Goal: Transaction & Acquisition: Subscribe to service/newsletter

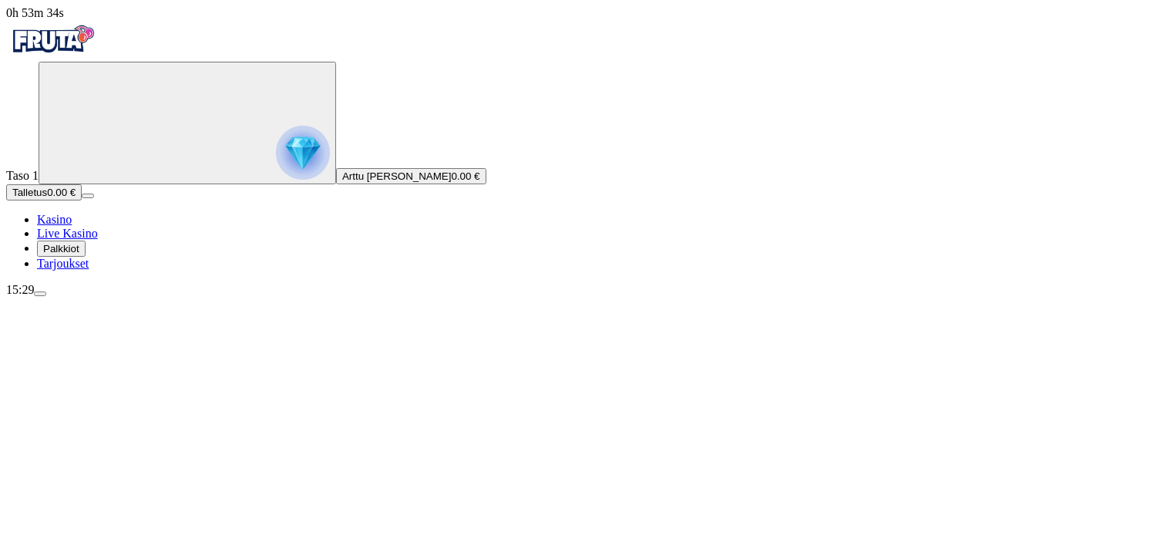
click at [86, 257] on button "Palkkiot" at bounding box center [61, 248] width 49 height 16
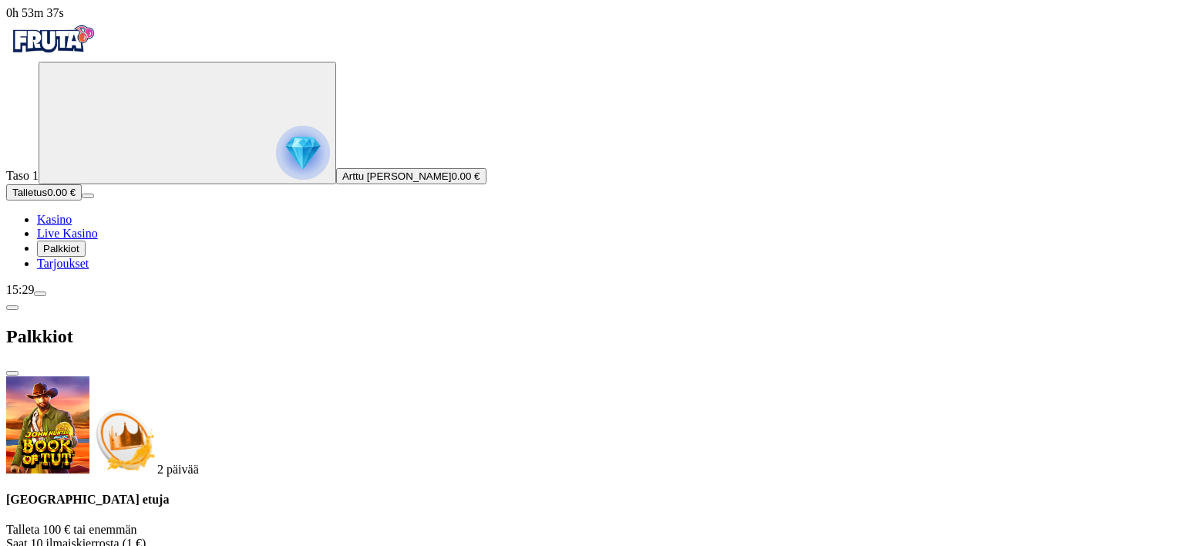
scroll to position [8, 0]
click at [12, 373] on span "close icon" at bounding box center [12, 373] width 0 height 0
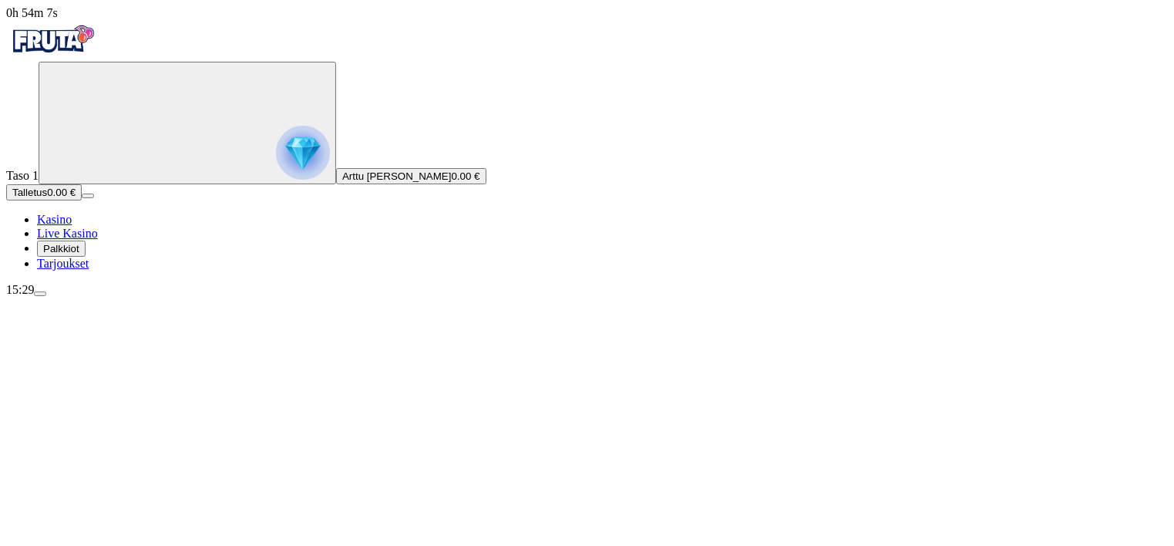
click at [77, 254] on span "Palkkiot" at bounding box center [61, 249] width 36 height 12
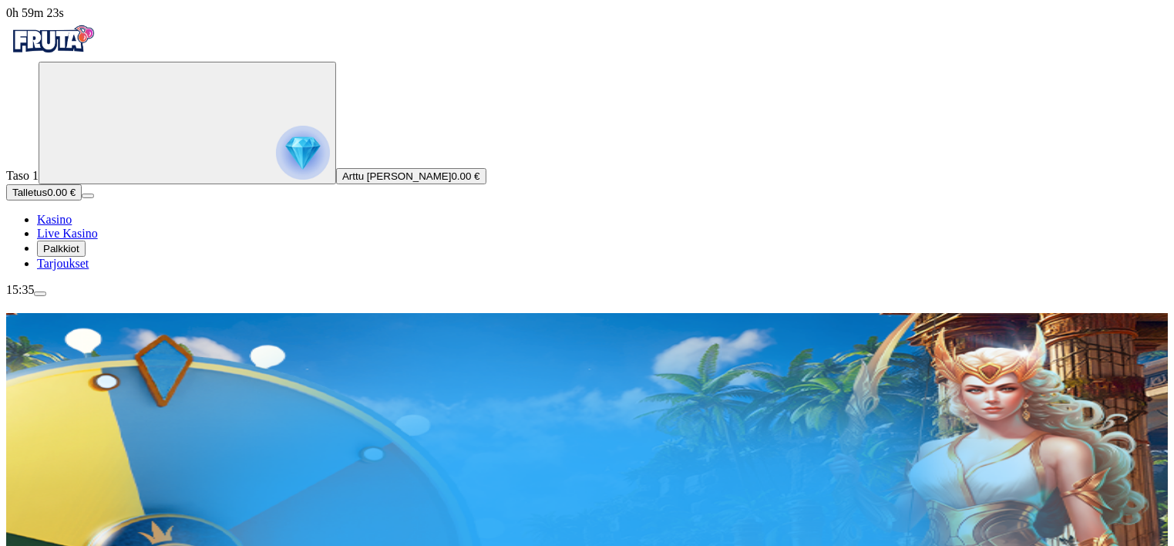
click at [89, 270] on span "Tarjoukset" at bounding box center [63, 263] width 52 height 13
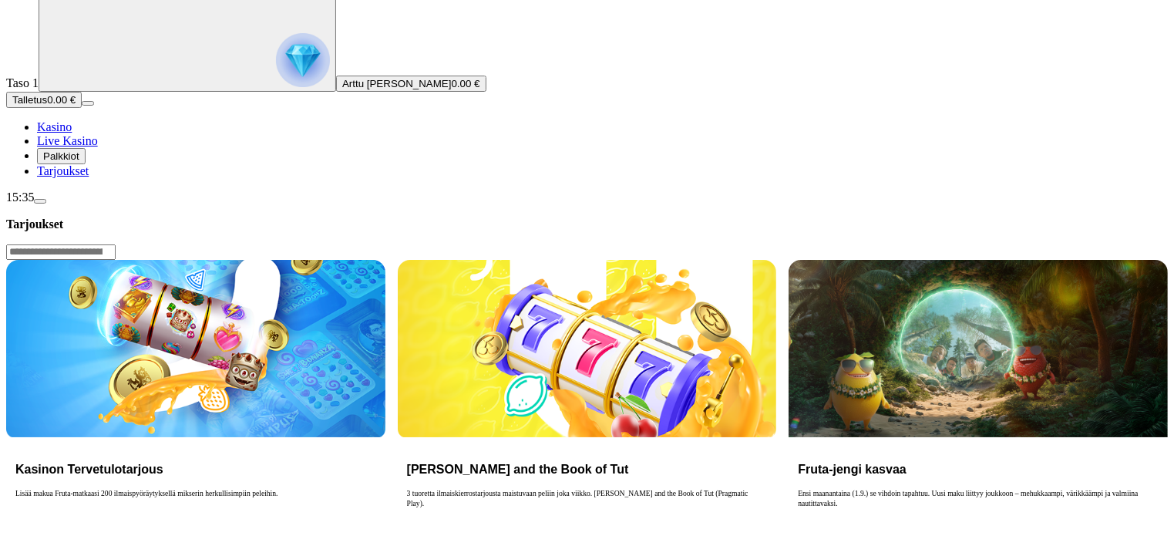
scroll to position [96, 0]
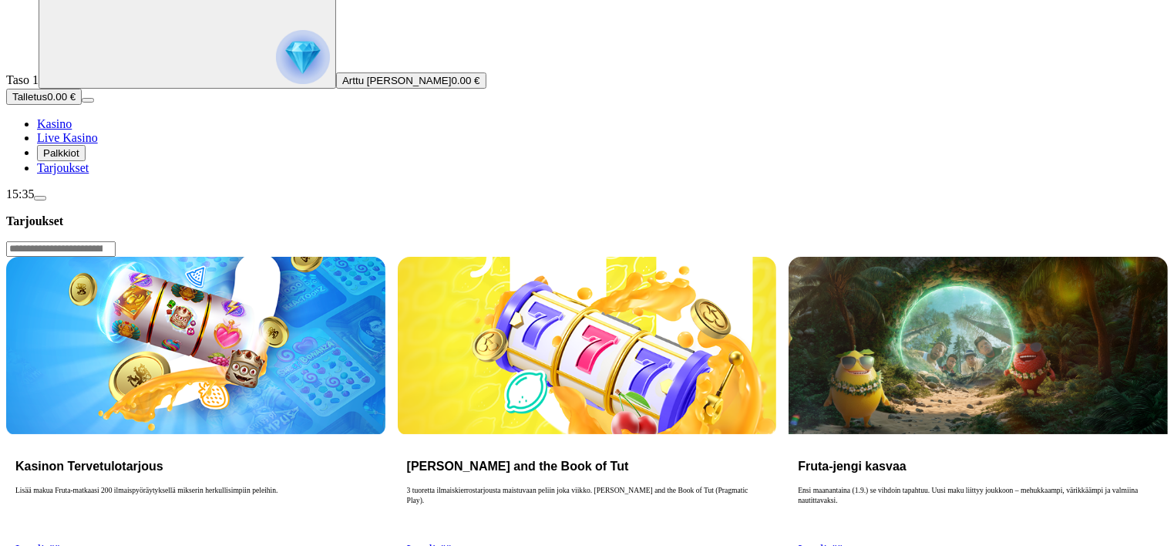
click at [60, 543] on span "Lue lisää" at bounding box center [37, 549] width 45 height 13
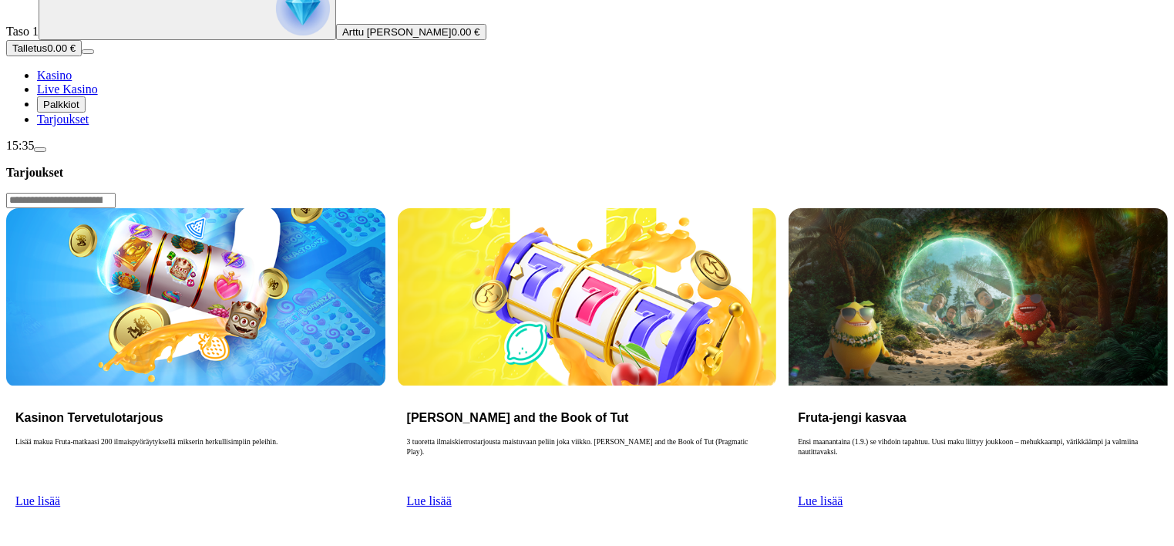
scroll to position [150, 0]
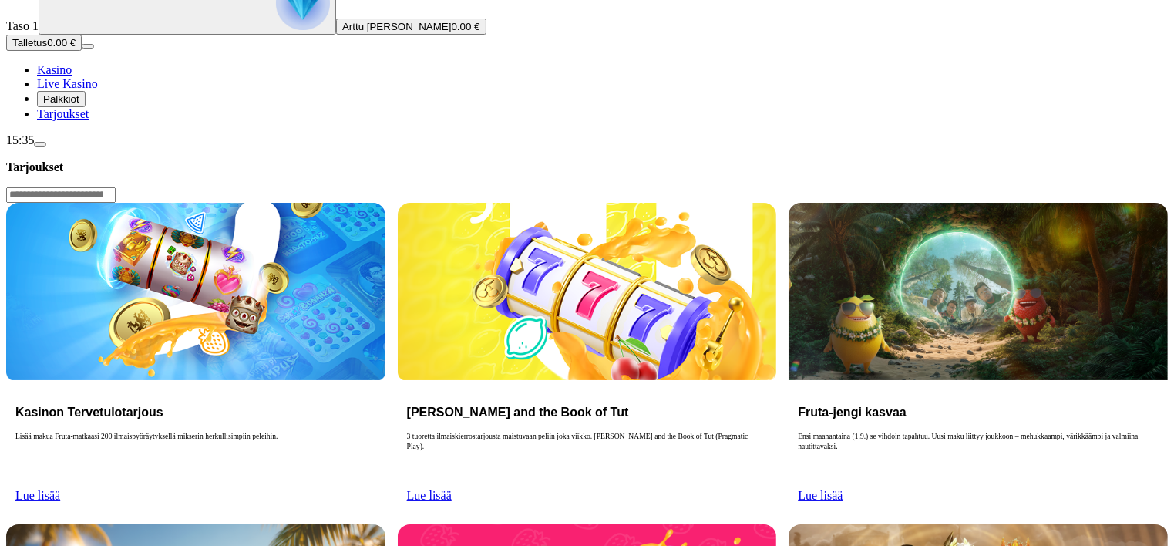
click at [289, 405] on h3 "Kasinon Tervetulotarjous" at bounding box center [195, 412] width 361 height 15
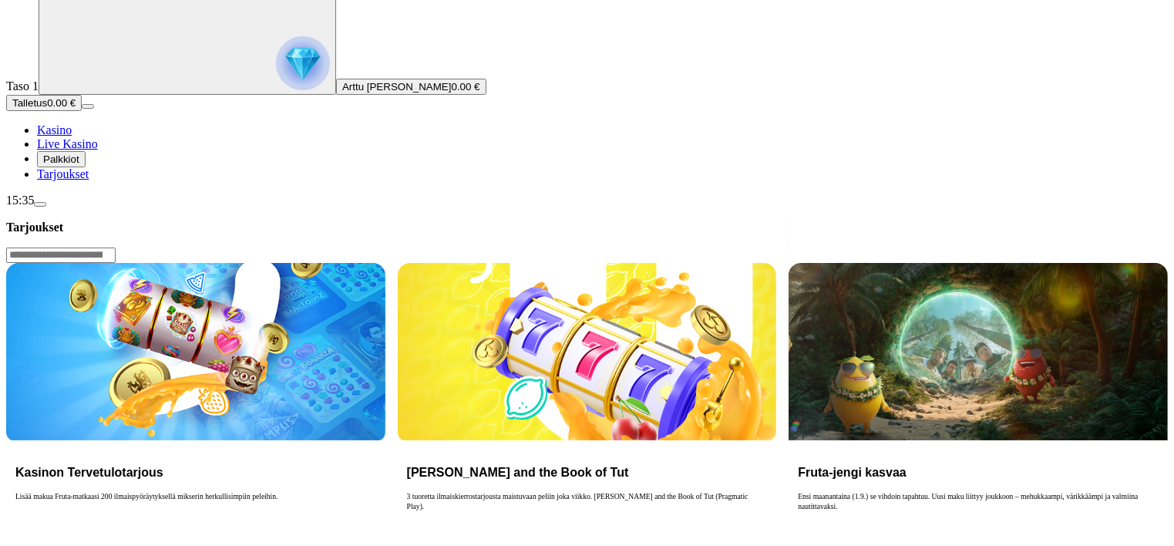
scroll to position [0, 0]
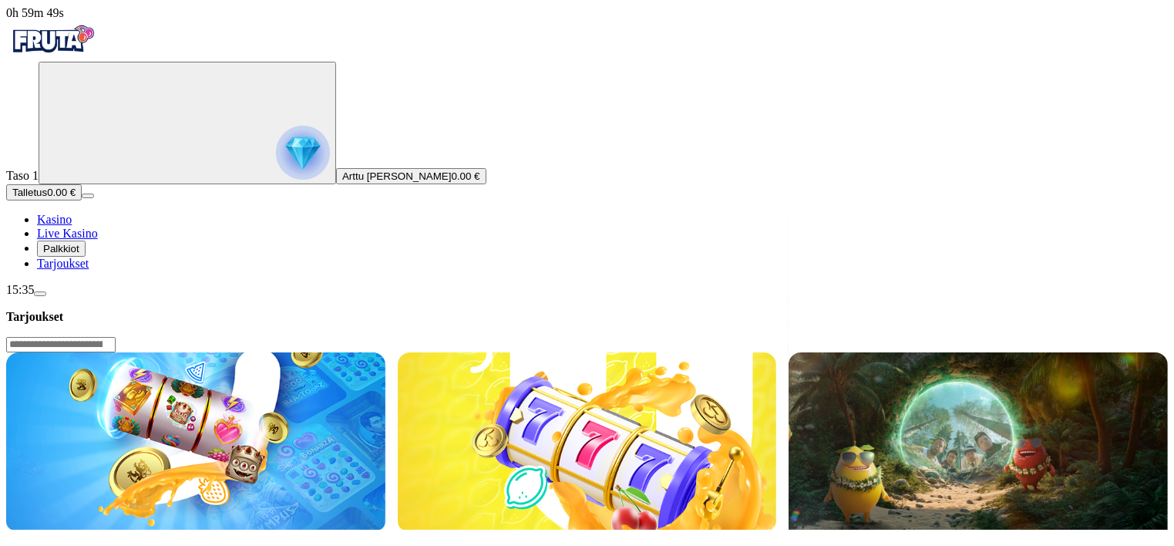
click at [315, 352] on img at bounding box center [195, 440] width 379 height 176
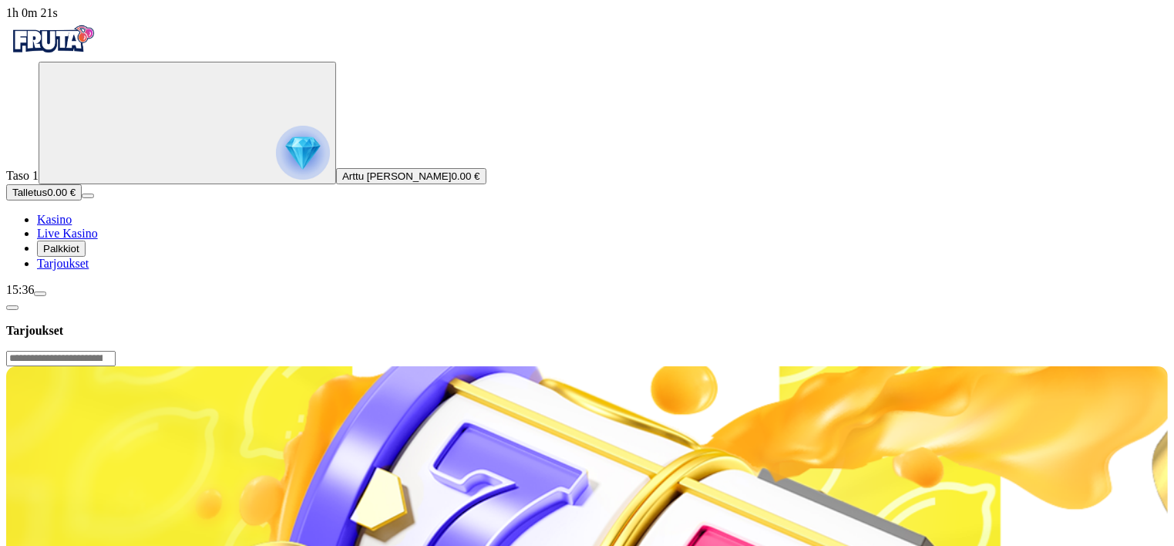
click at [79, 254] on span "Palkkiot" at bounding box center [61, 249] width 36 height 12
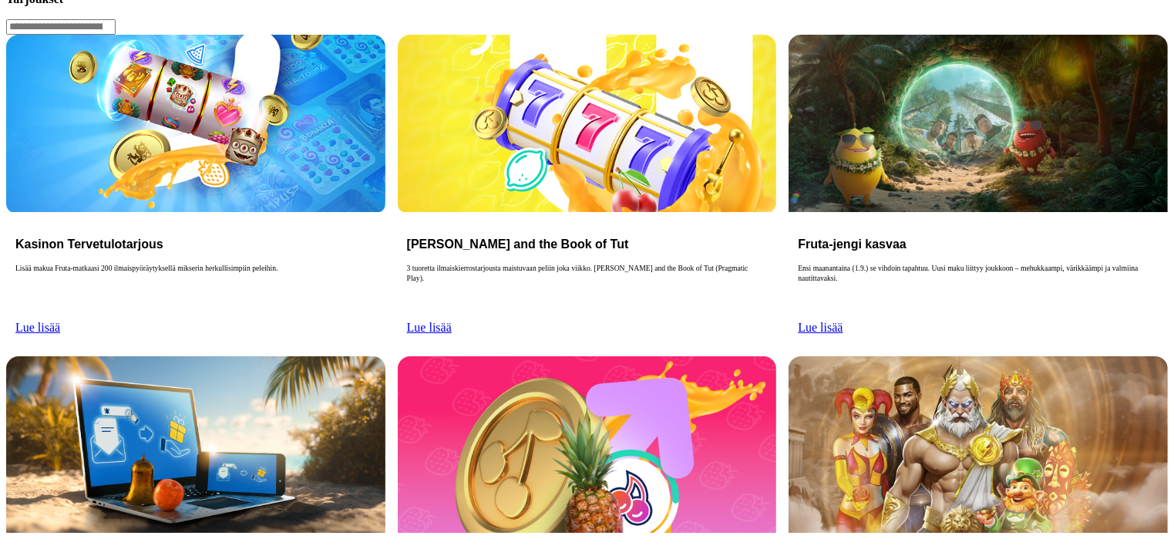
scroll to position [312, 0]
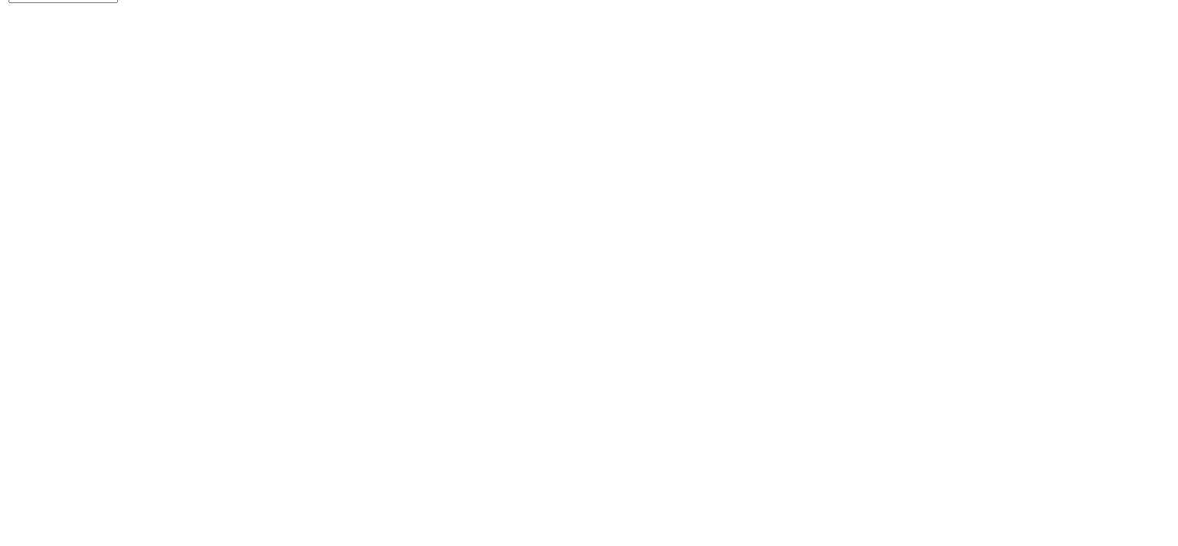
scroll to position [364, 0]
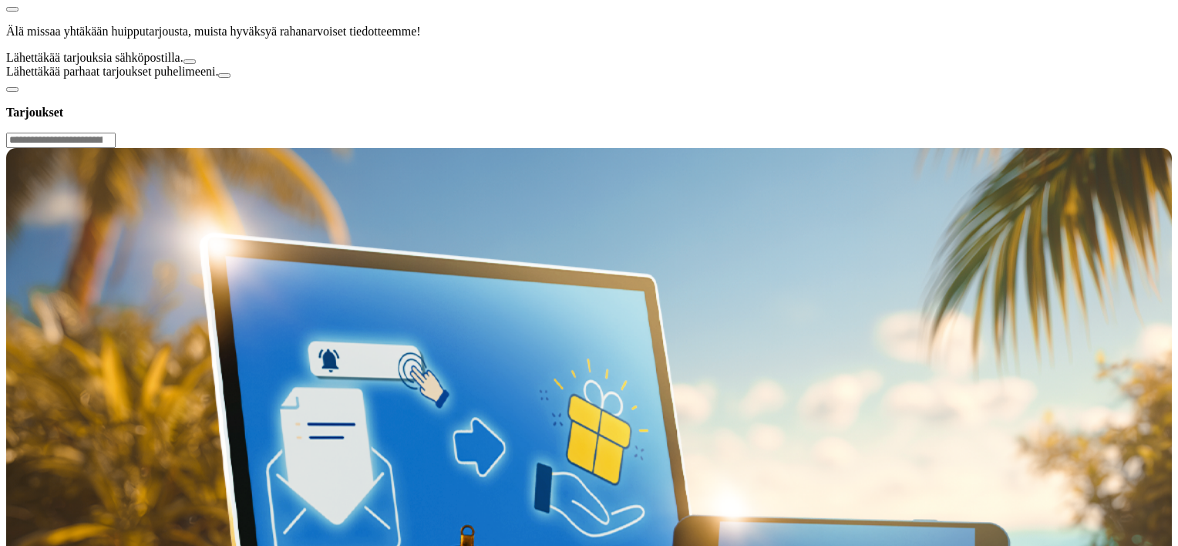
click at [190, 62] on span "button" at bounding box center [190, 62] width 0 height 0
click at [230, 78] on button "Lähettäkää parhaat tarjoukset puhelimeeni." at bounding box center [224, 75] width 12 height 5
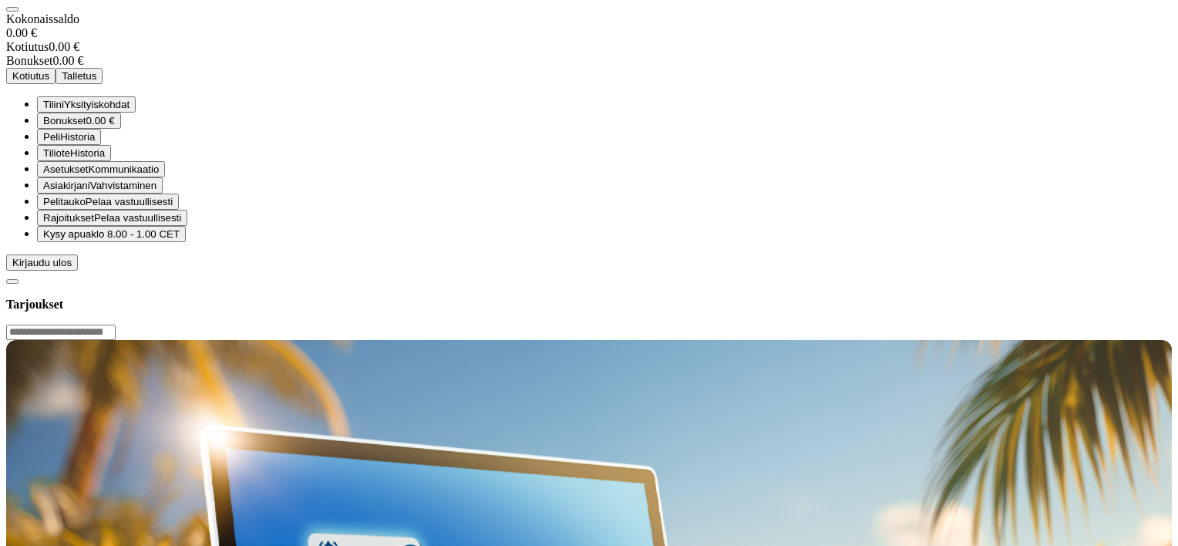
click at [12, 9] on span "close icon" at bounding box center [12, 9] width 0 height 0
